Goal: Check status: Check status

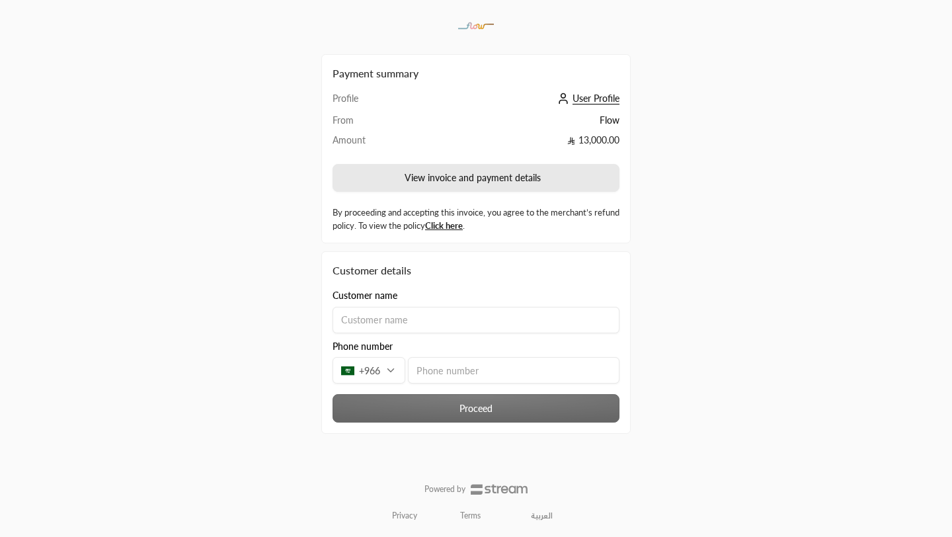
click at [401, 171] on button "View invoice and payment details" at bounding box center [476, 178] width 287 height 28
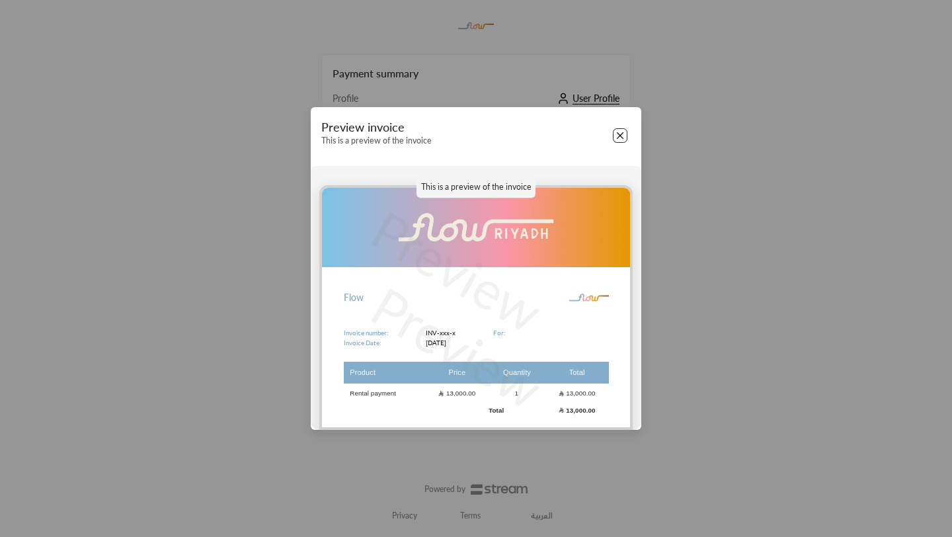
click at [625, 139] on button "Close" at bounding box center [620, 135] width 15 height 15
